Goal: Information Seeking & Learning: Learn about a topic

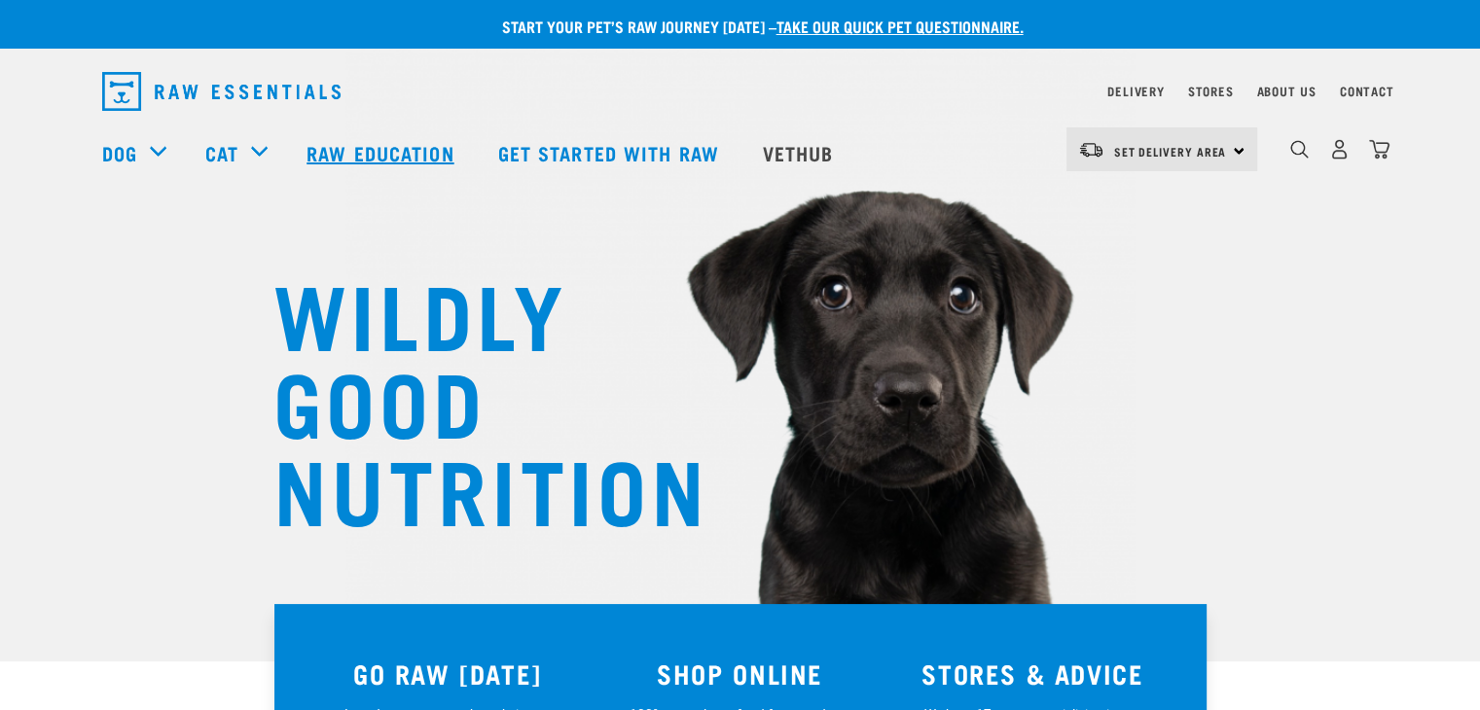
click at [467, 147] on link "Raw Education" at bounding box center [382, 153] width 191 height 78
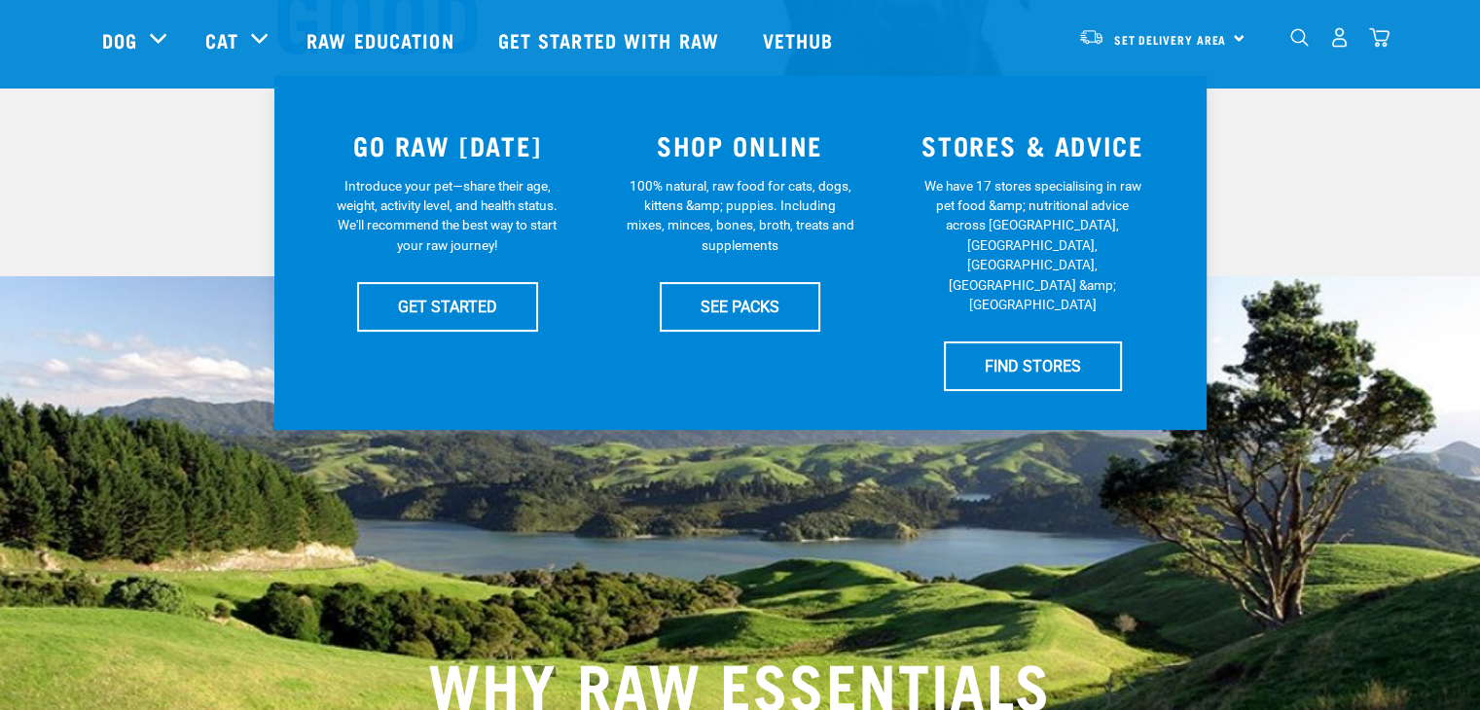
scroll to position [389, 0]
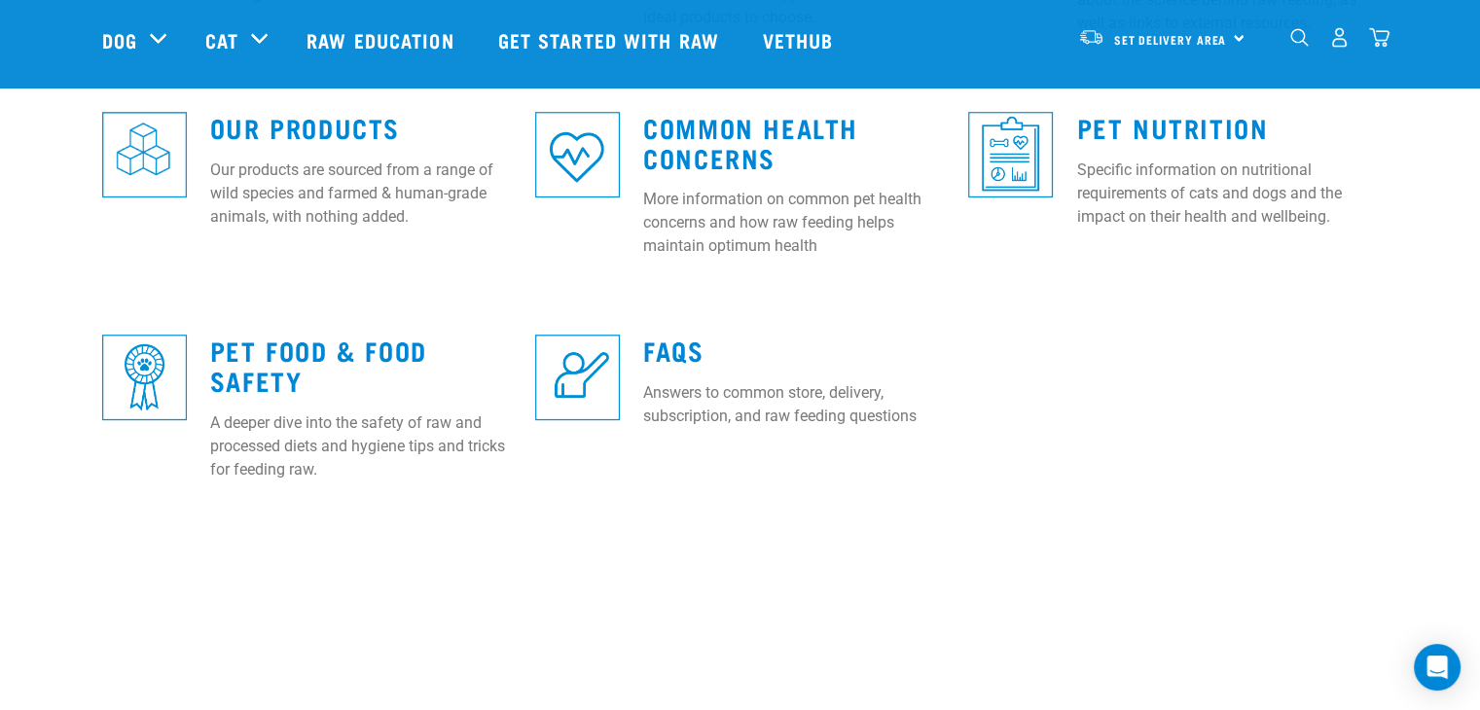
scroll to position [487, 0]
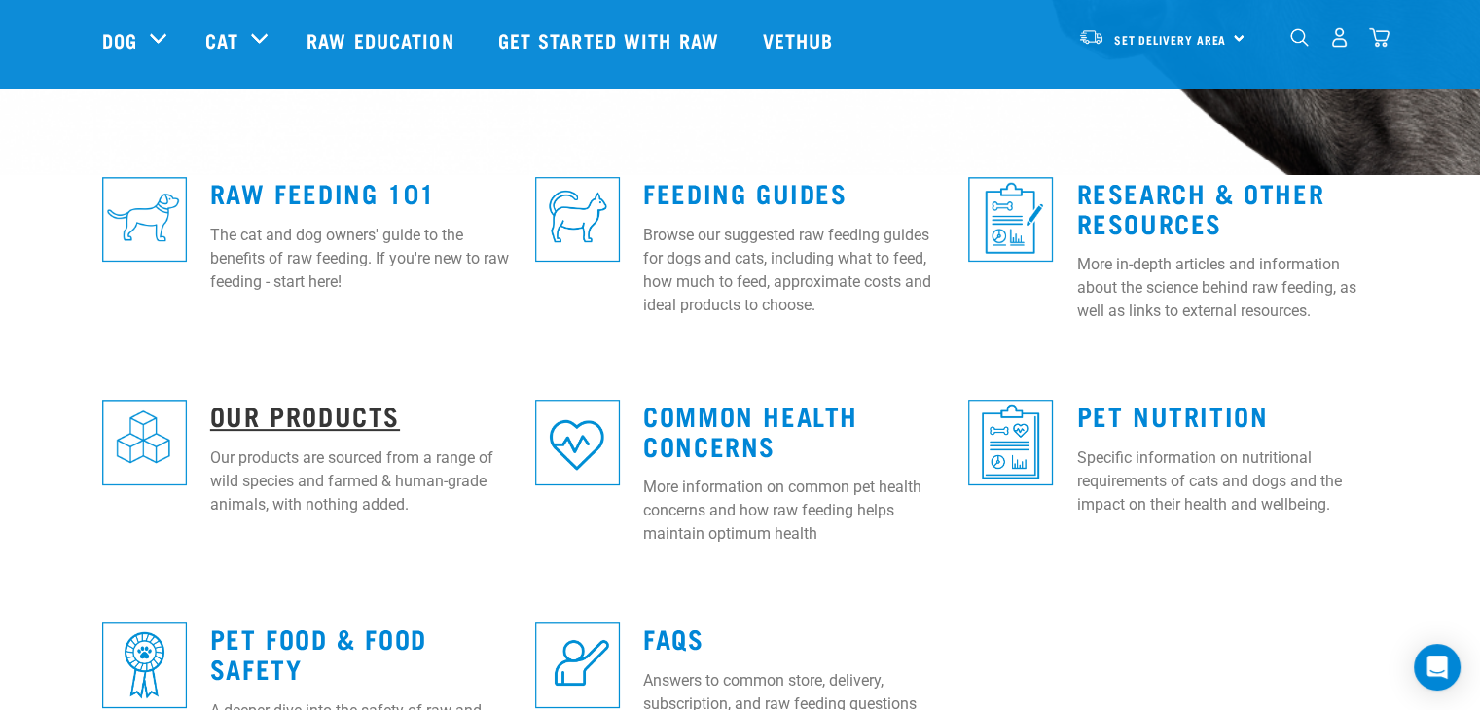
click at [282, 409] on link "Our Products" at bounding box center [305, 415] width 190 height 15
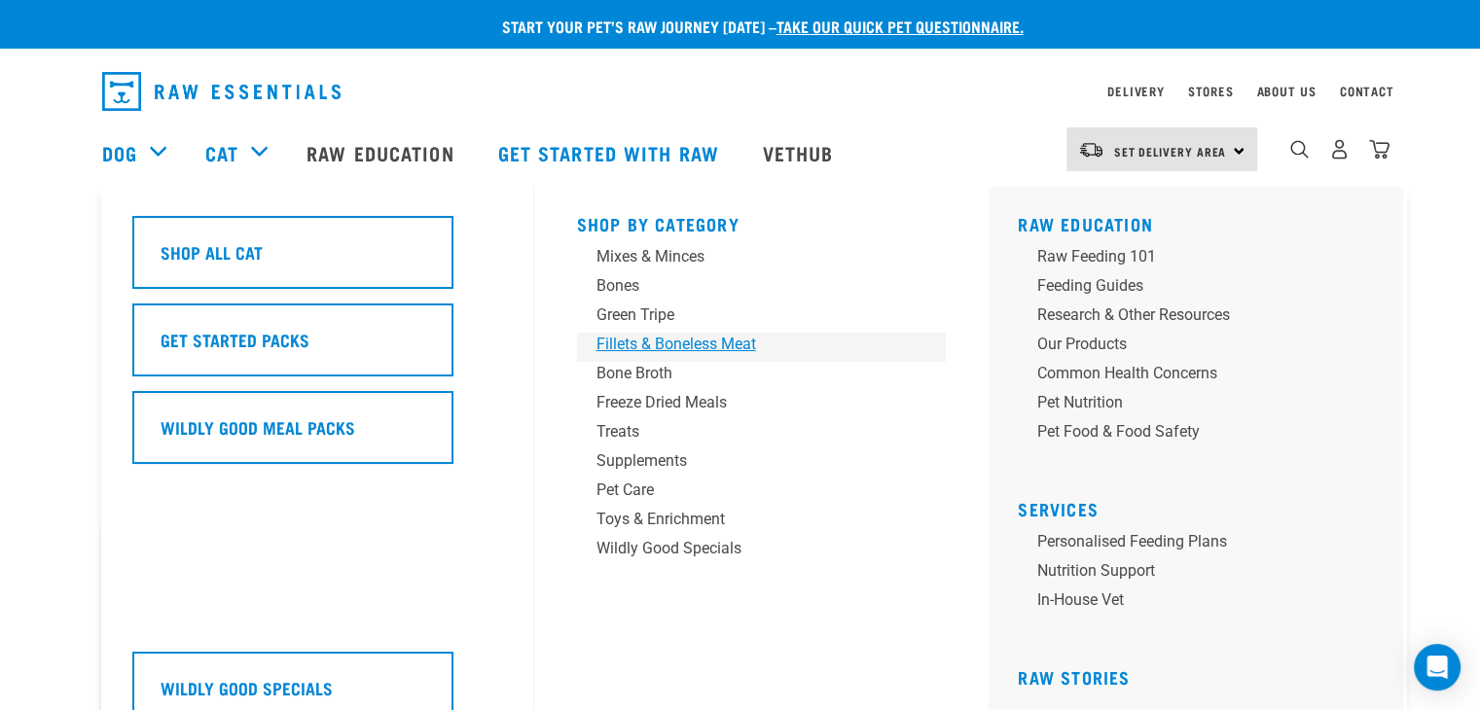
scroll to position [82, 0]
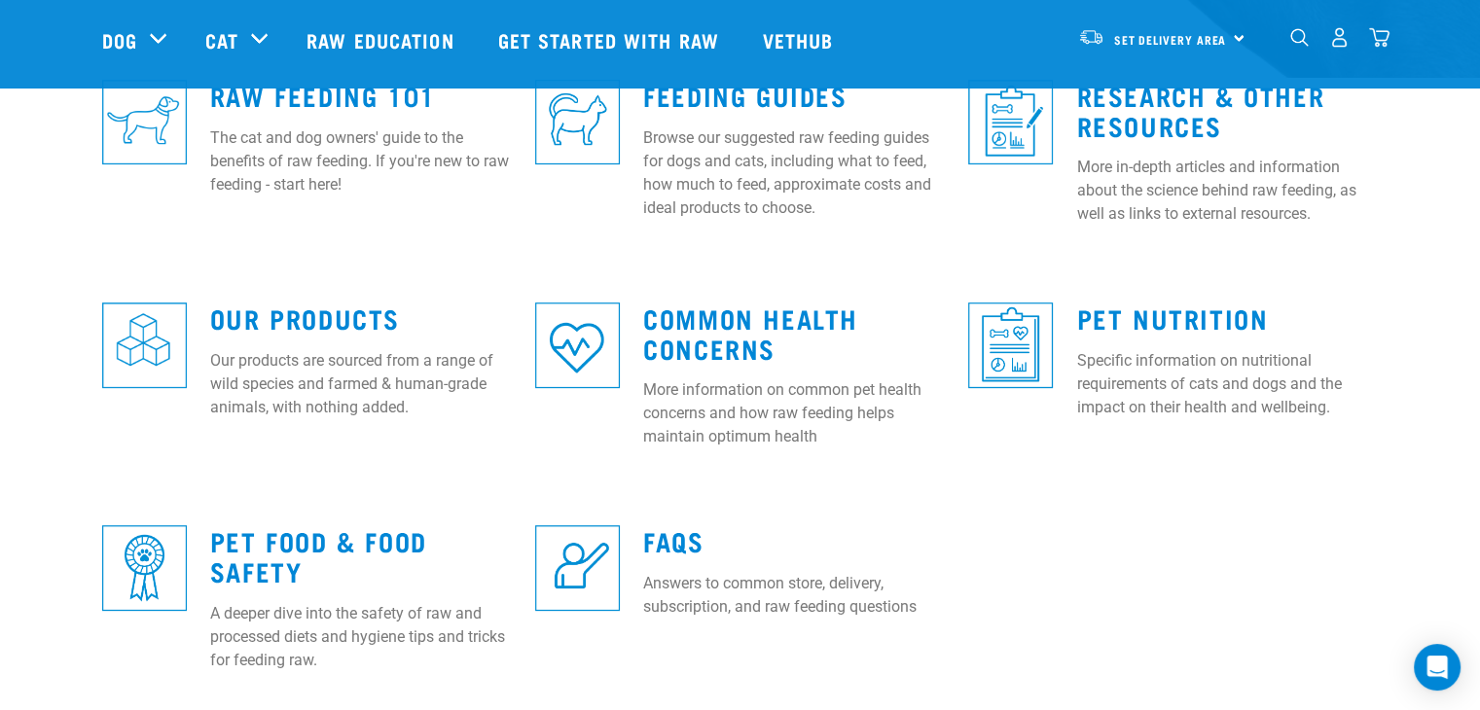
scroll to position [487, 0]
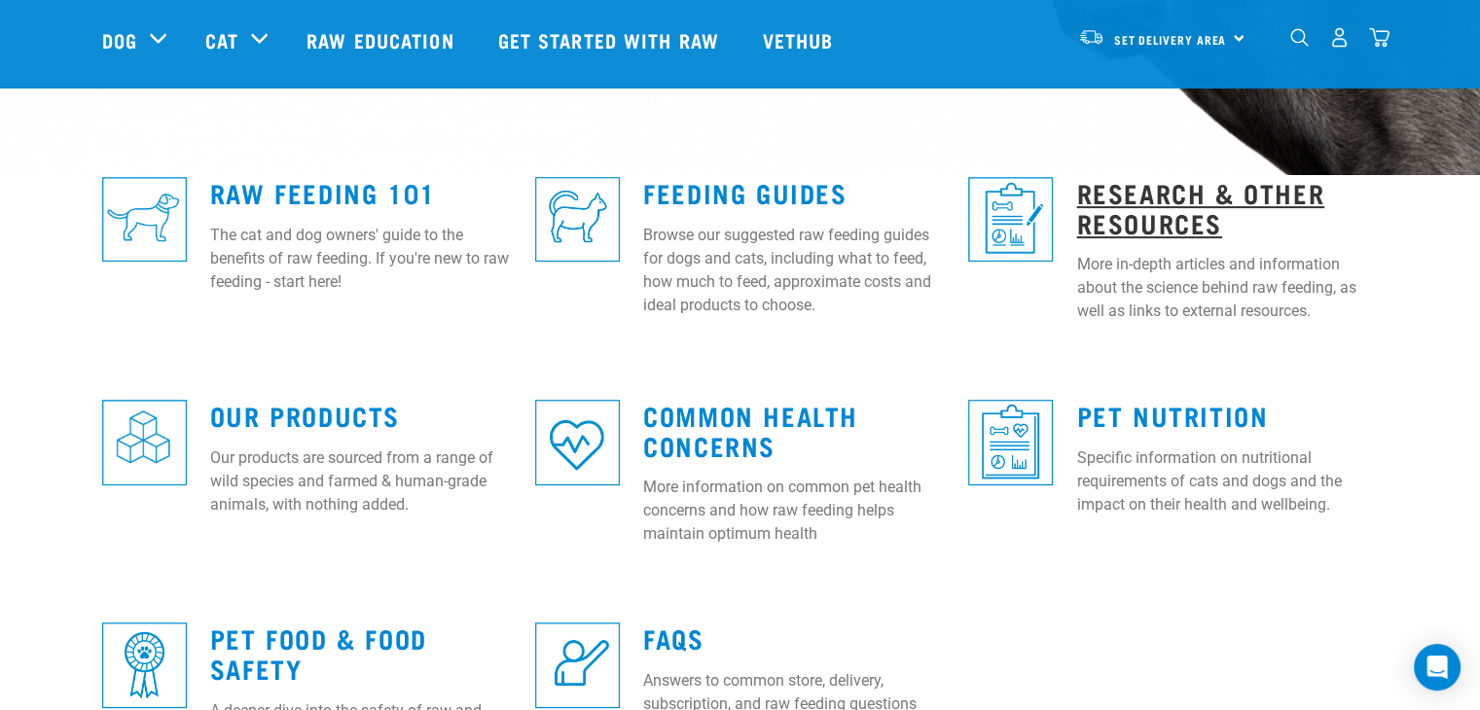
click at [1145, 214] on link "Research & Other Resources" at bounding box center [1200, 207] width 248 height 45
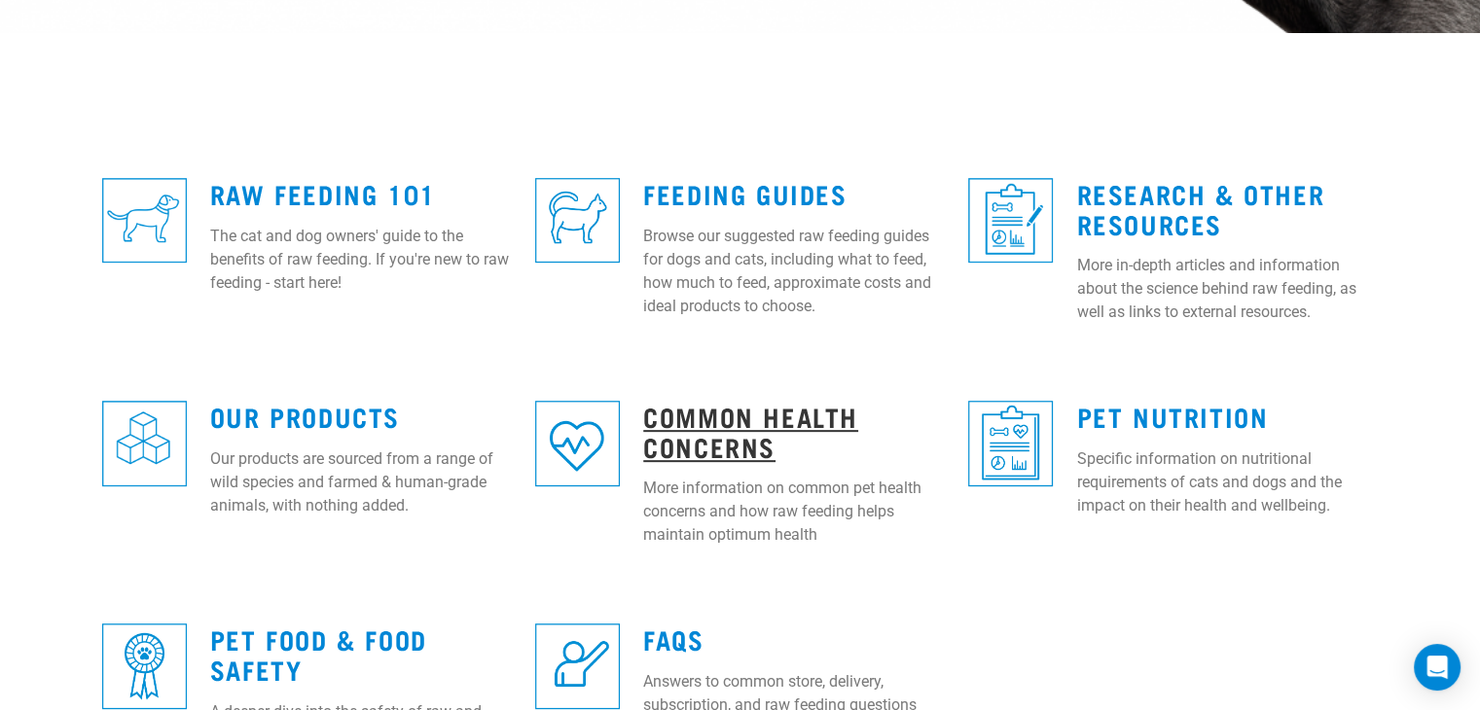
click at [695, 437] on link "Common Health Concerns" at bounding box center [750, 431] width 215 height 45
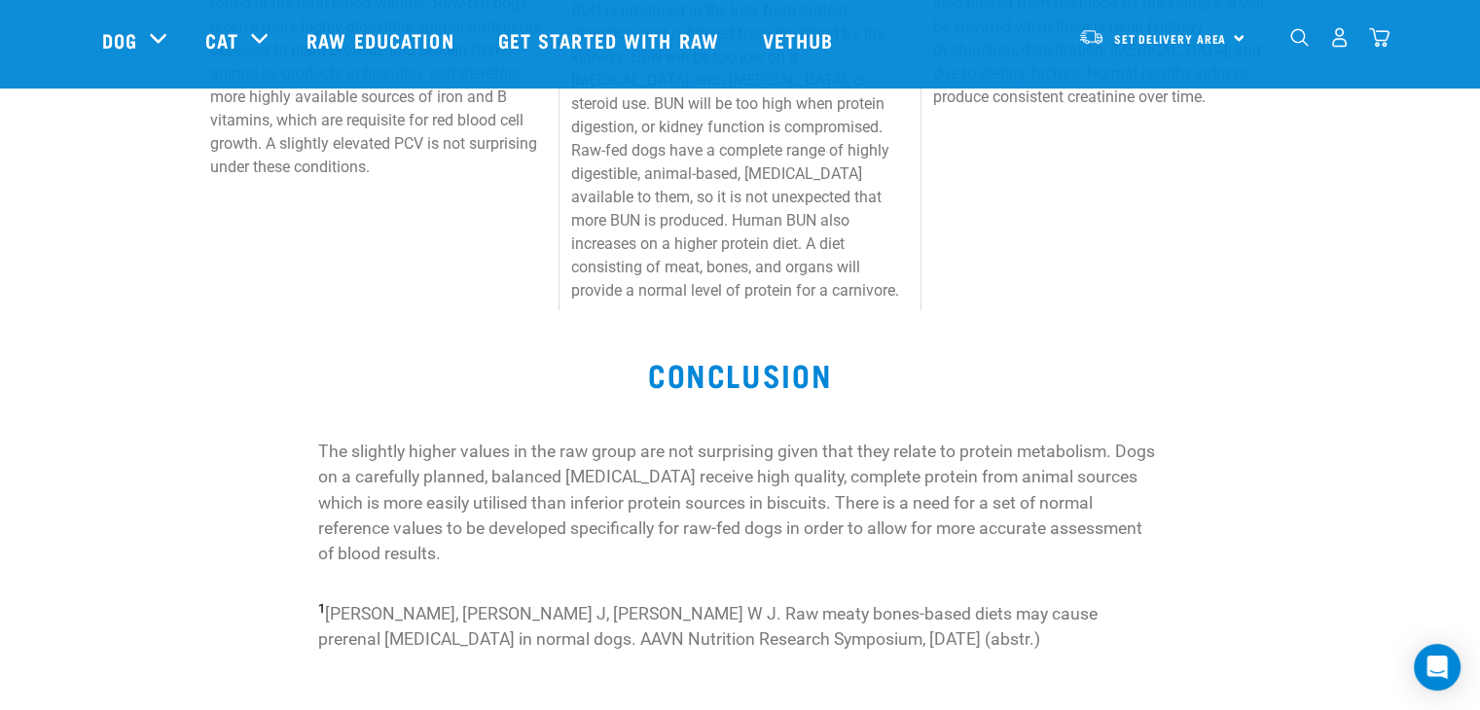
scroll to position [876, 0]
